Goal: Information Seeking & Learning: Learn about a topic

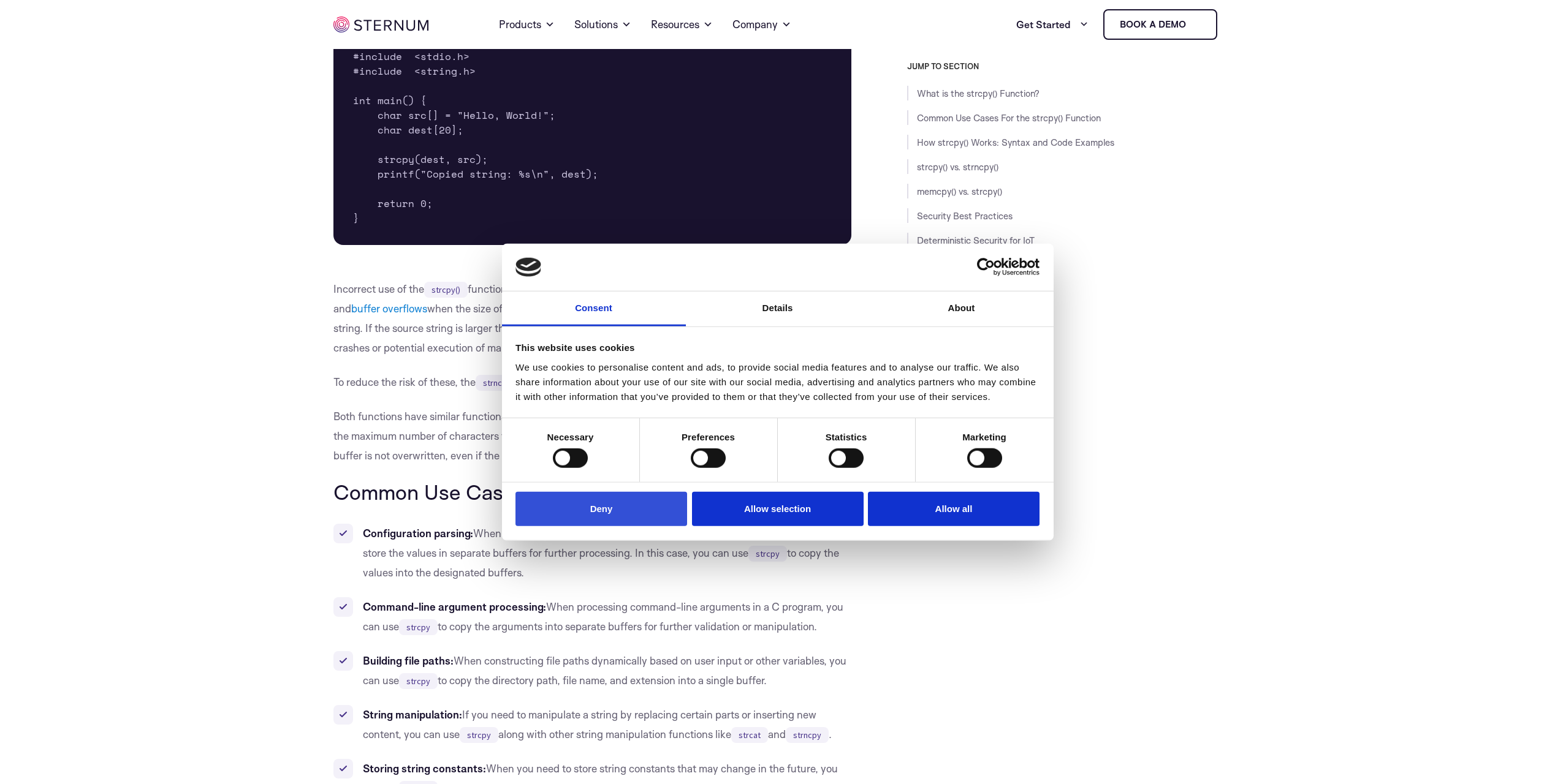
click at [626, 514] on button "Deny" at bounding box center [601, 509] width 171 height 35
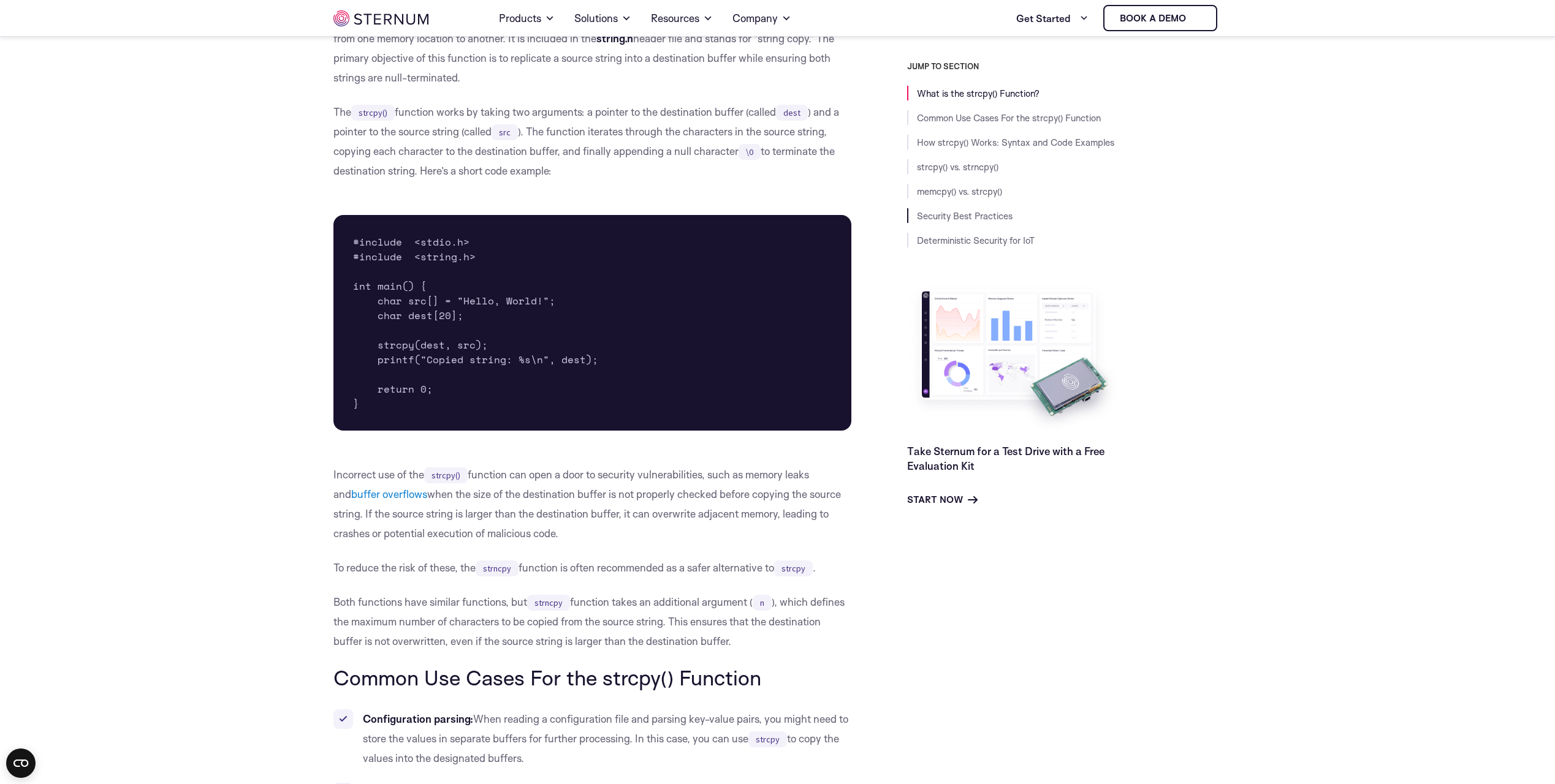
scroll to position [180, 0]
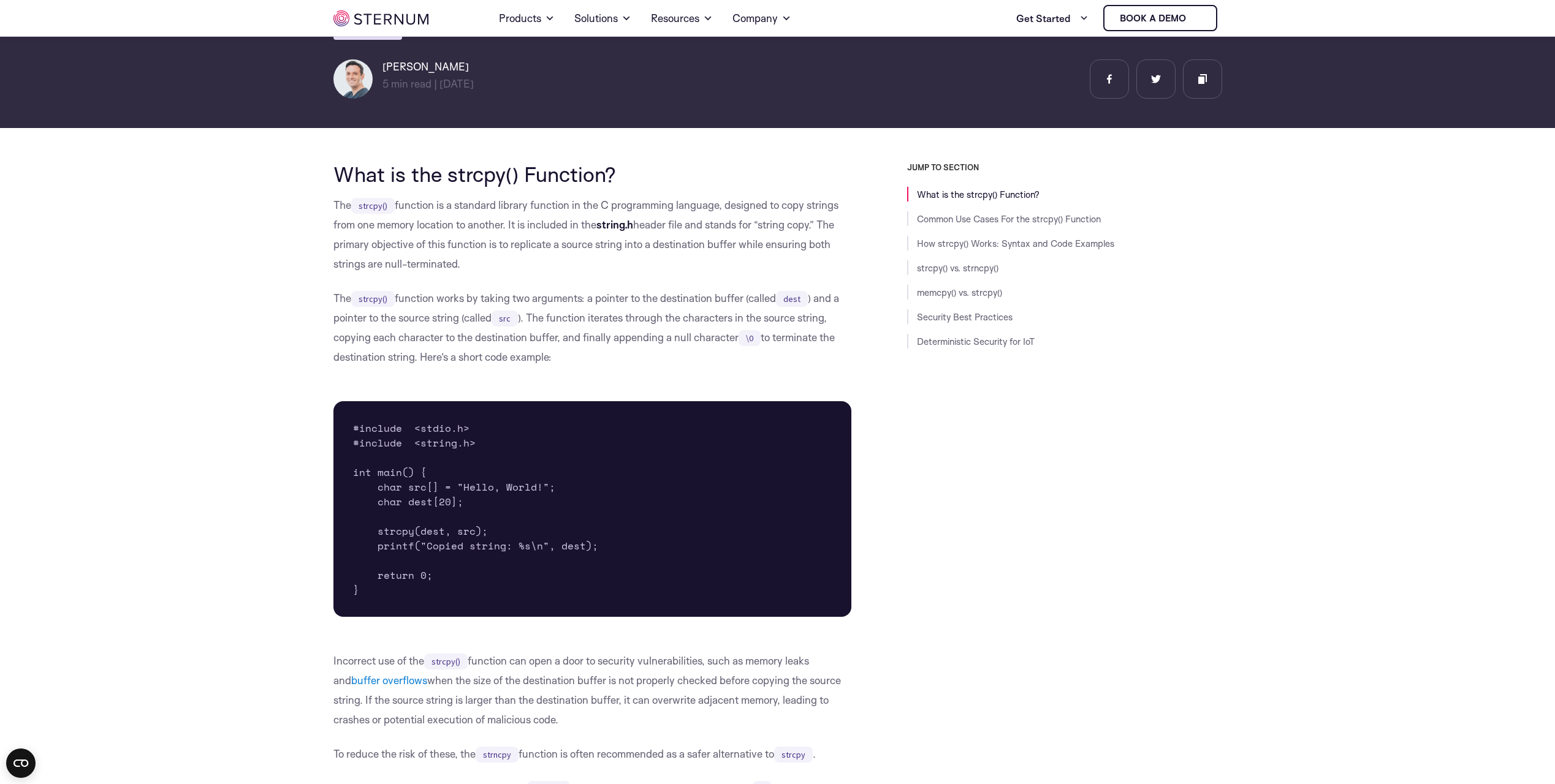
click at [1140, 429] on div "JUMP TO SECTION What is the strcpy() Function? Common Use Cases For the strcpy(…" at bounding box center [1037, 414] width 371 height 503
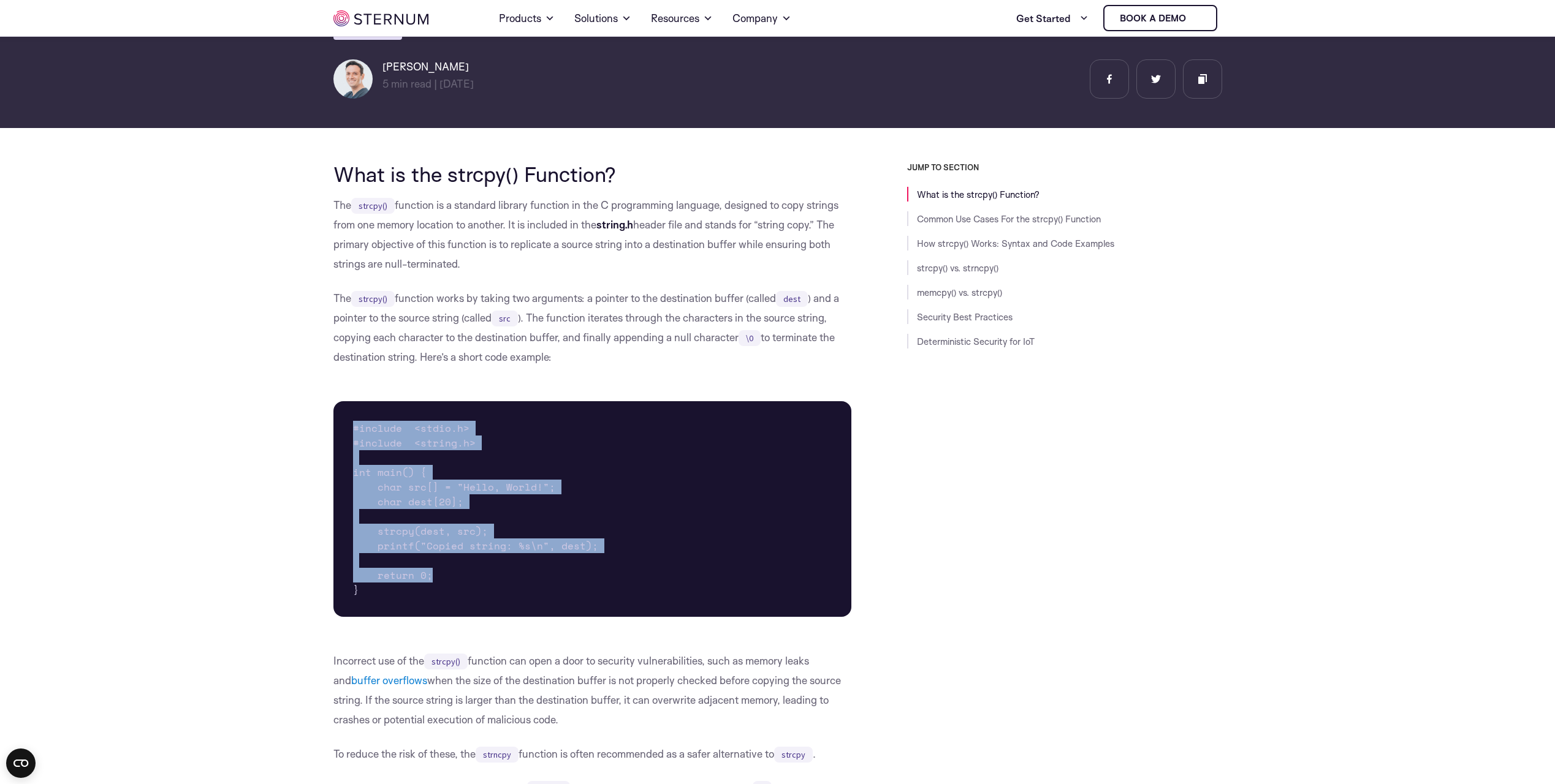
drag, startPoint x: 355, startPoint y: 427, endPoint x: 618, endPoint y: 581, distance: 304.8
click at [618, 581] on pre "#include <stdio.h> #include <string.h> int main() { char src[] = "Hello, World!…" at bounding box center [593, 509] width 519 height 215
drag, startPoint x: 534, startPoint y: 587, endPoint x: 358, endPoint y: 424, distance: 239.9
click at [358, 424] on pre "#include <stdio.h> #include <string.h> int main() { char src[] = "Hello, World!…" at bounding box center [593, 509] width 519 height 215
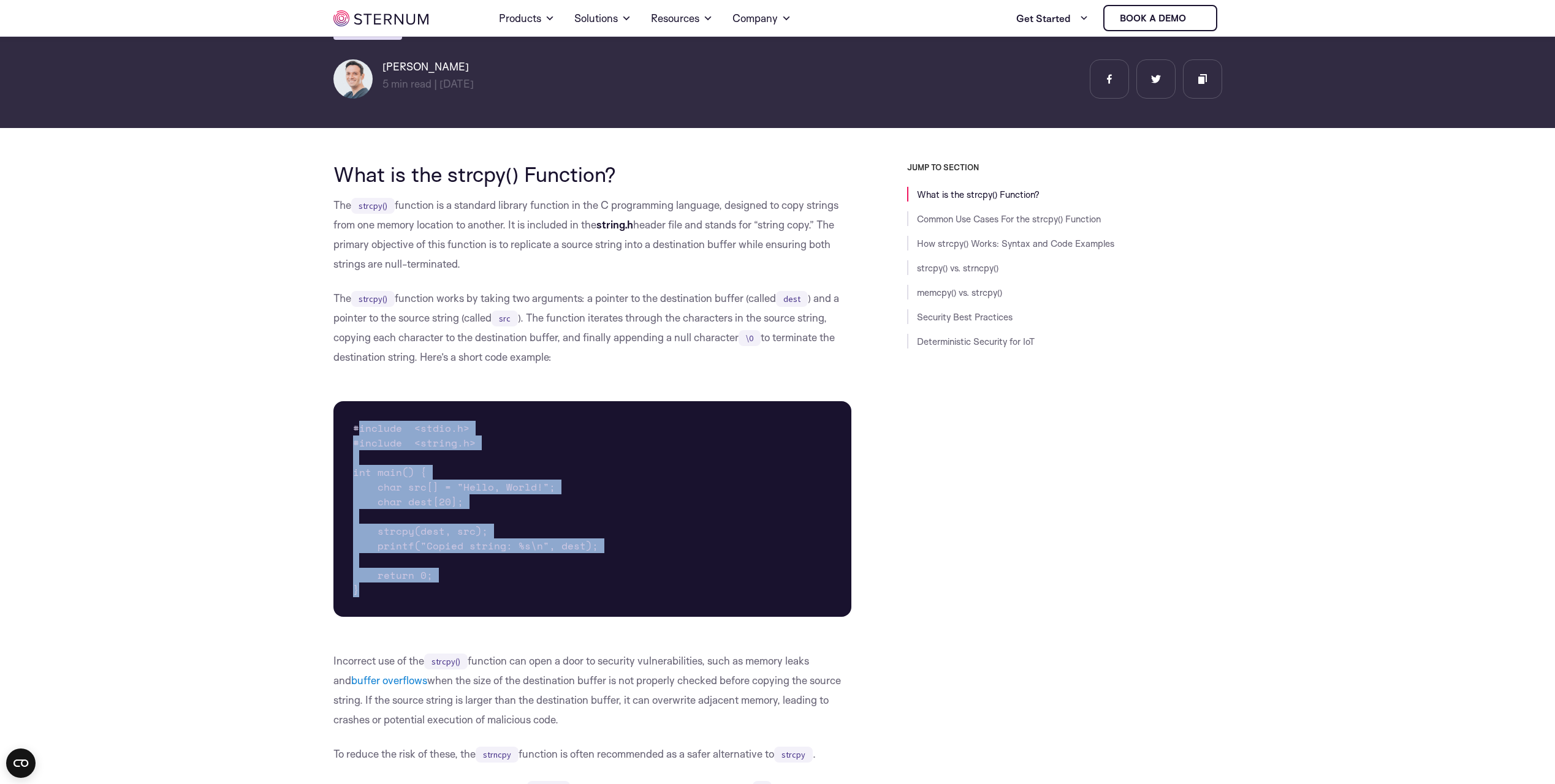
drag, startPoint x: 358, startPoint y: 424, endPoint x: 283, endPoint y: 451, distance: 79.7
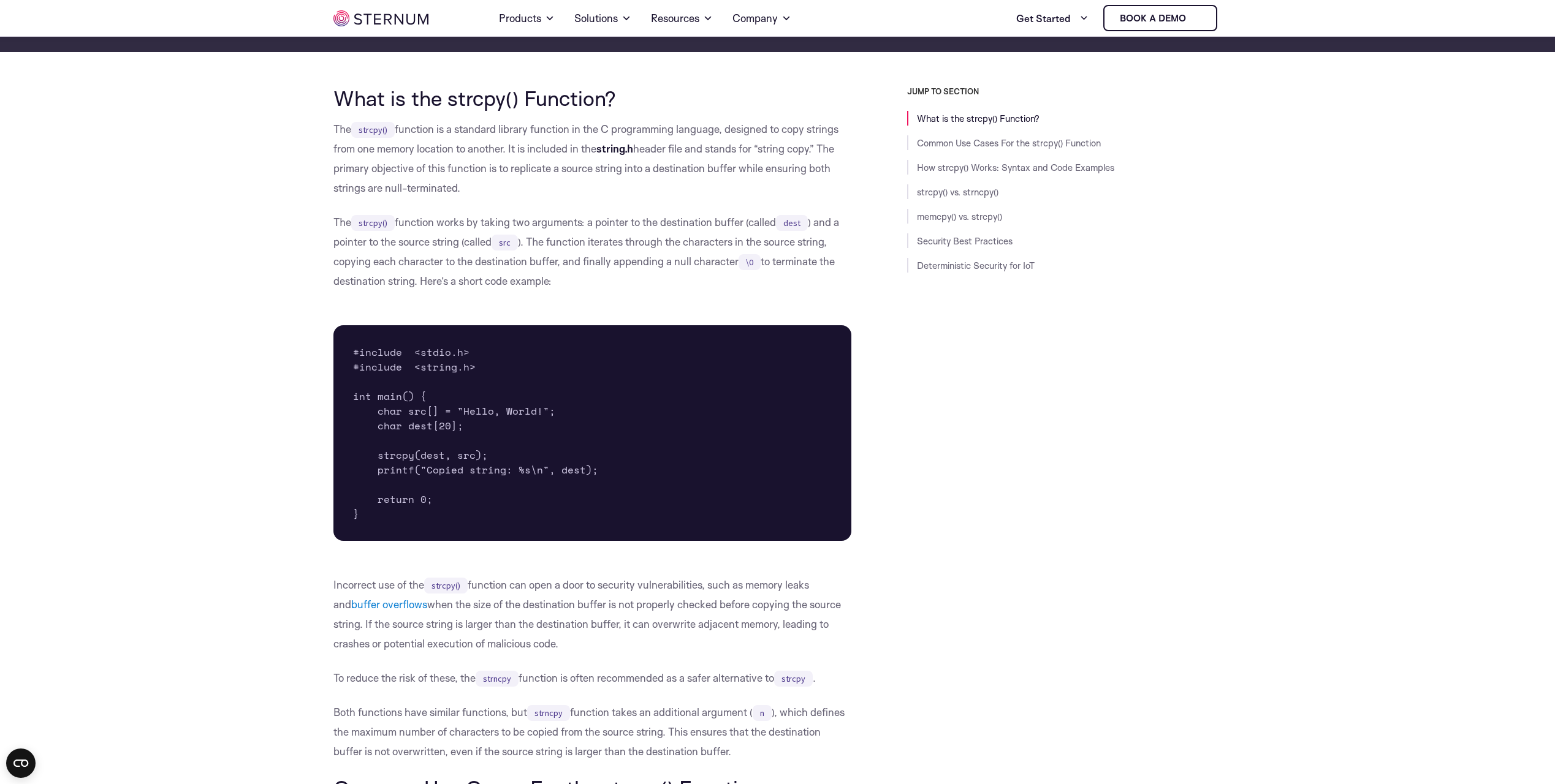
scroll to position [425, 0]
